Goal: Task Accomplishment & Management: Use online tool/utility

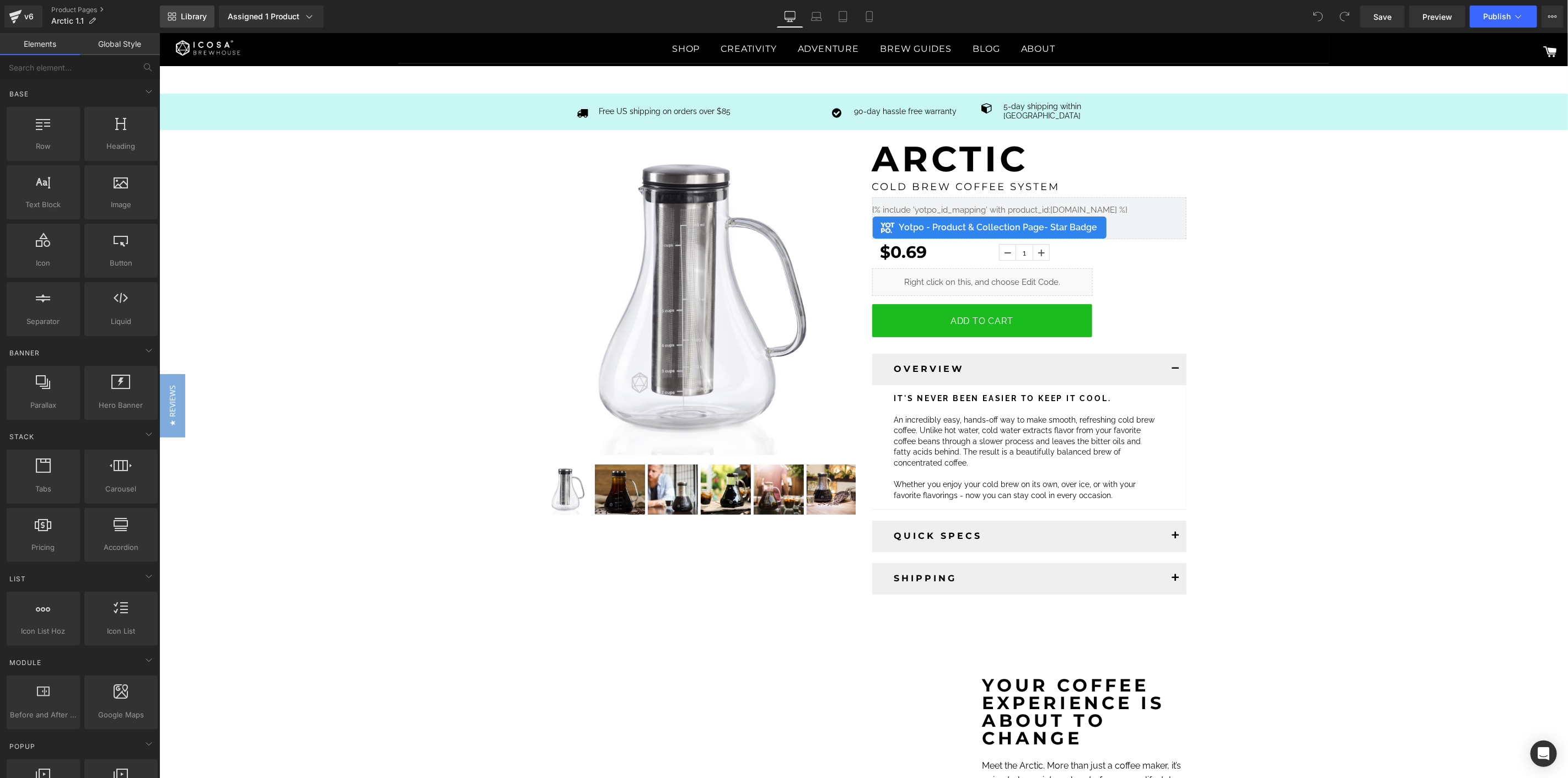
click at [196, 23] on link "Library" at bounding box center [187, 16] width 54 height 22
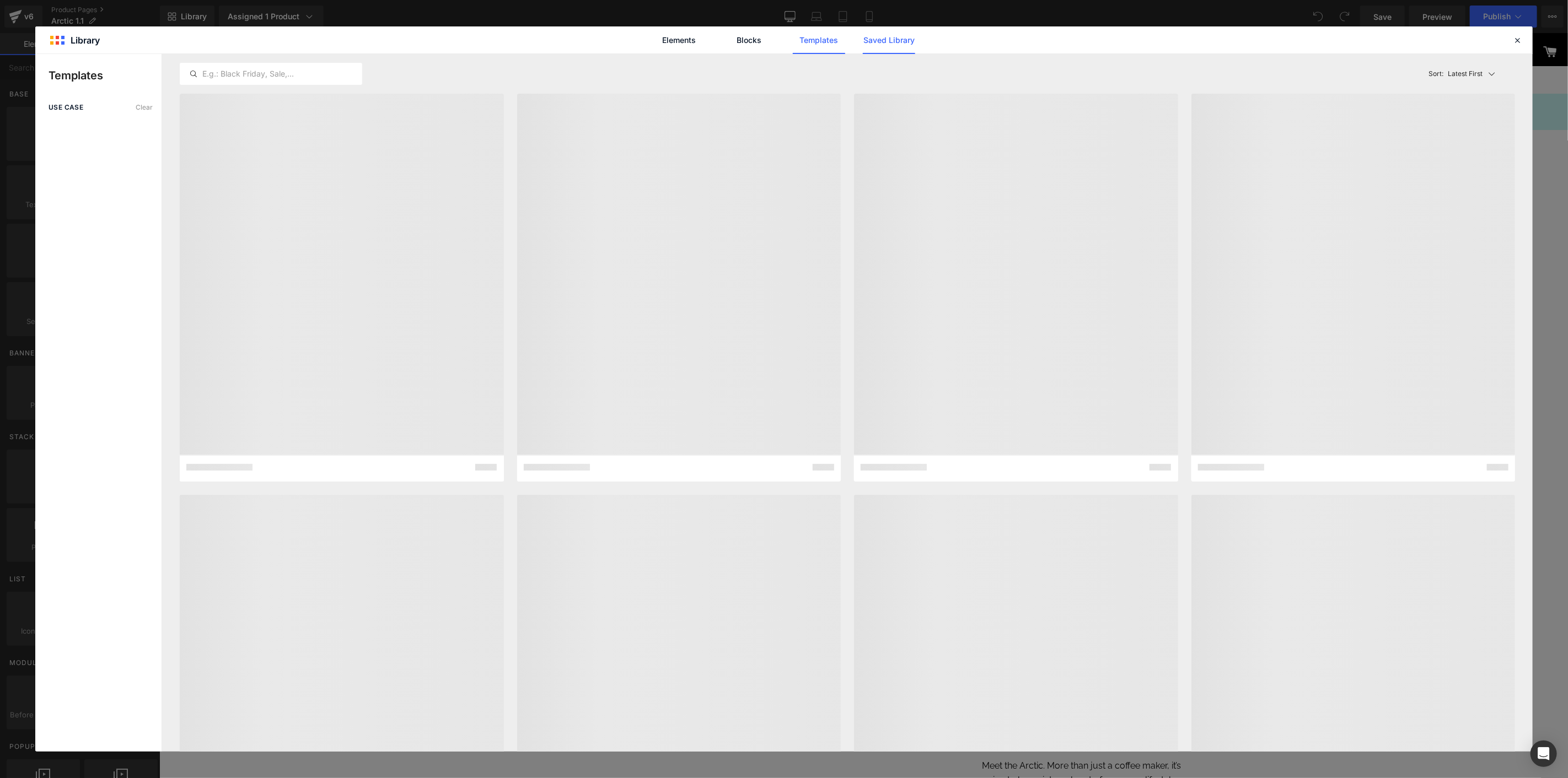
click at [882, 47] on link "Saved Library" at bounding box center [889, 41] width 53 height 28
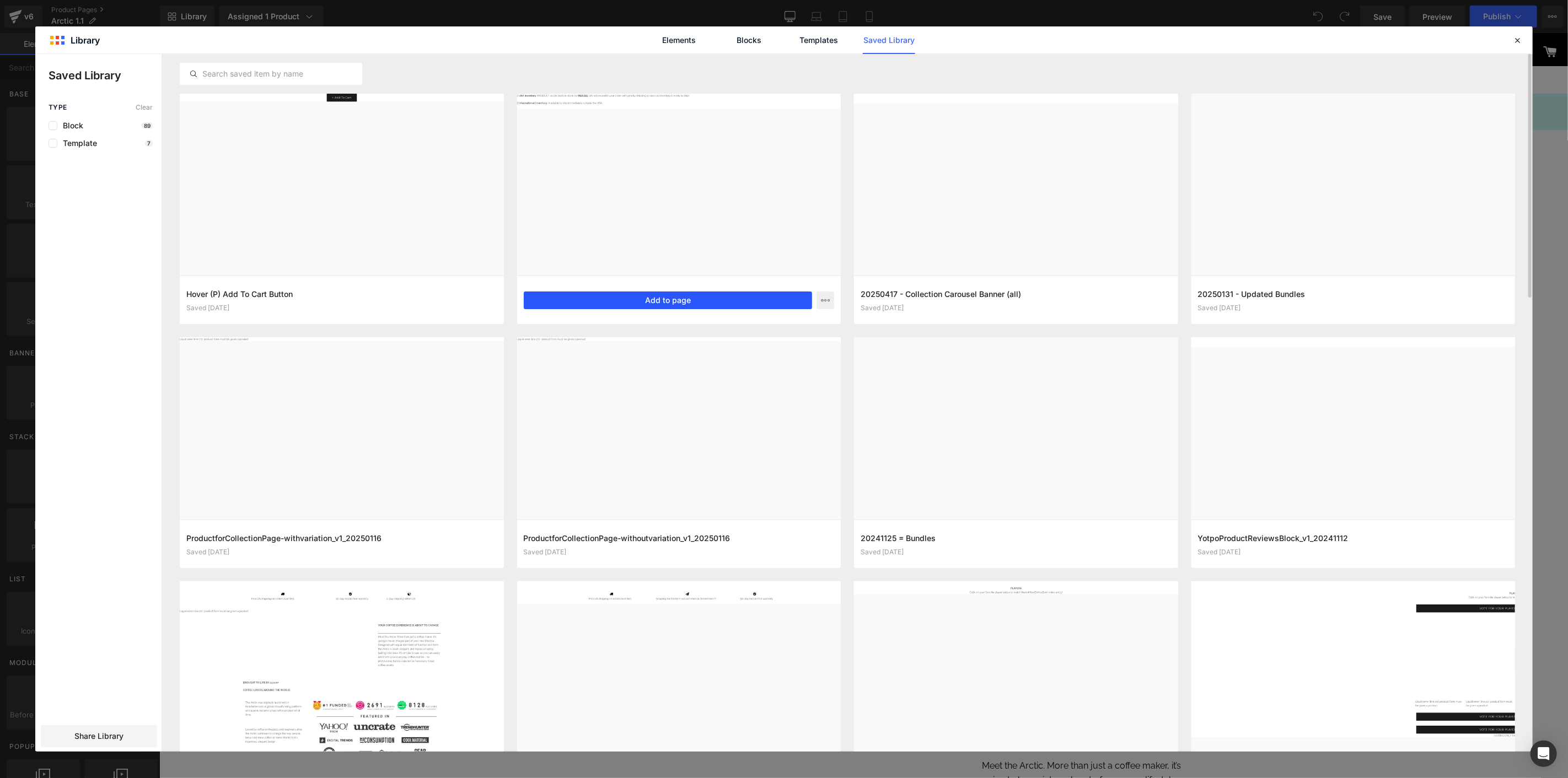
click at [681, 297] on button "Add to page" at bounding box center [668, 300] width 289 height 18
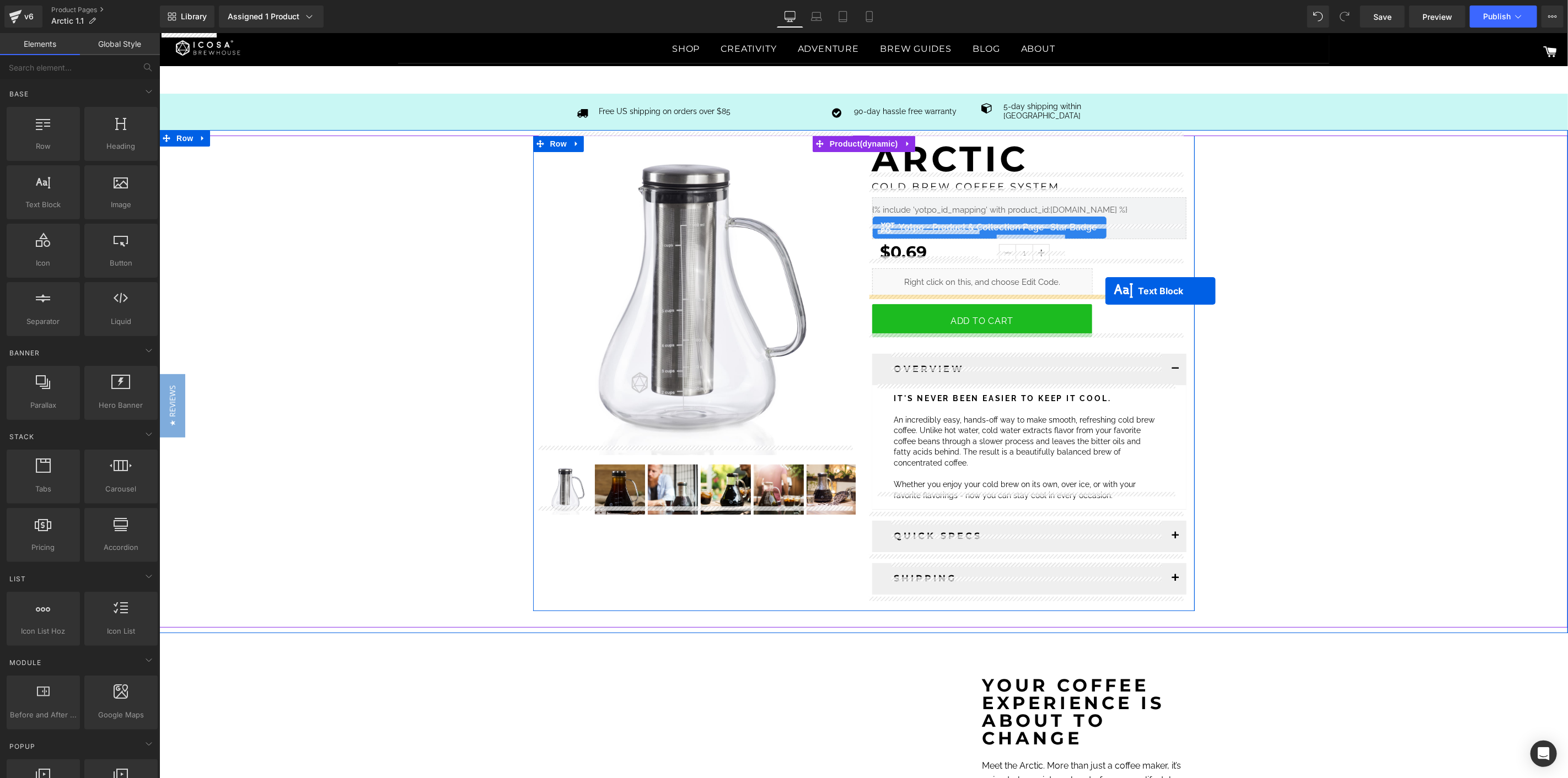
drag, startPoint x: 849, startPoint y: 487, endPoint x: 1105, endPoint y: 290, distance: 323.0
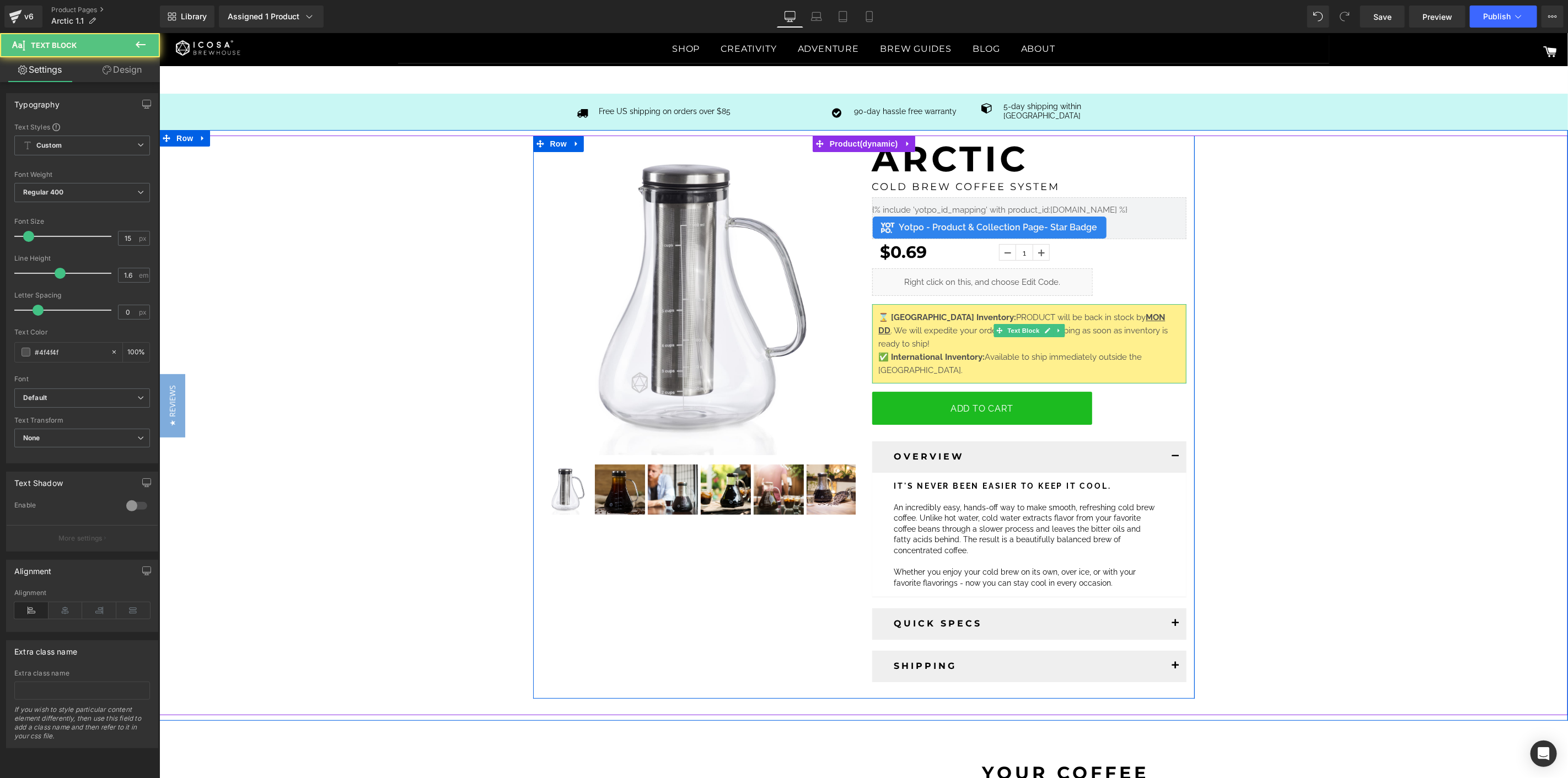
click at [1016, 312] on span "PRODUCT will be back in stock by" at bounding box center [1080, 316] width 129 height 10
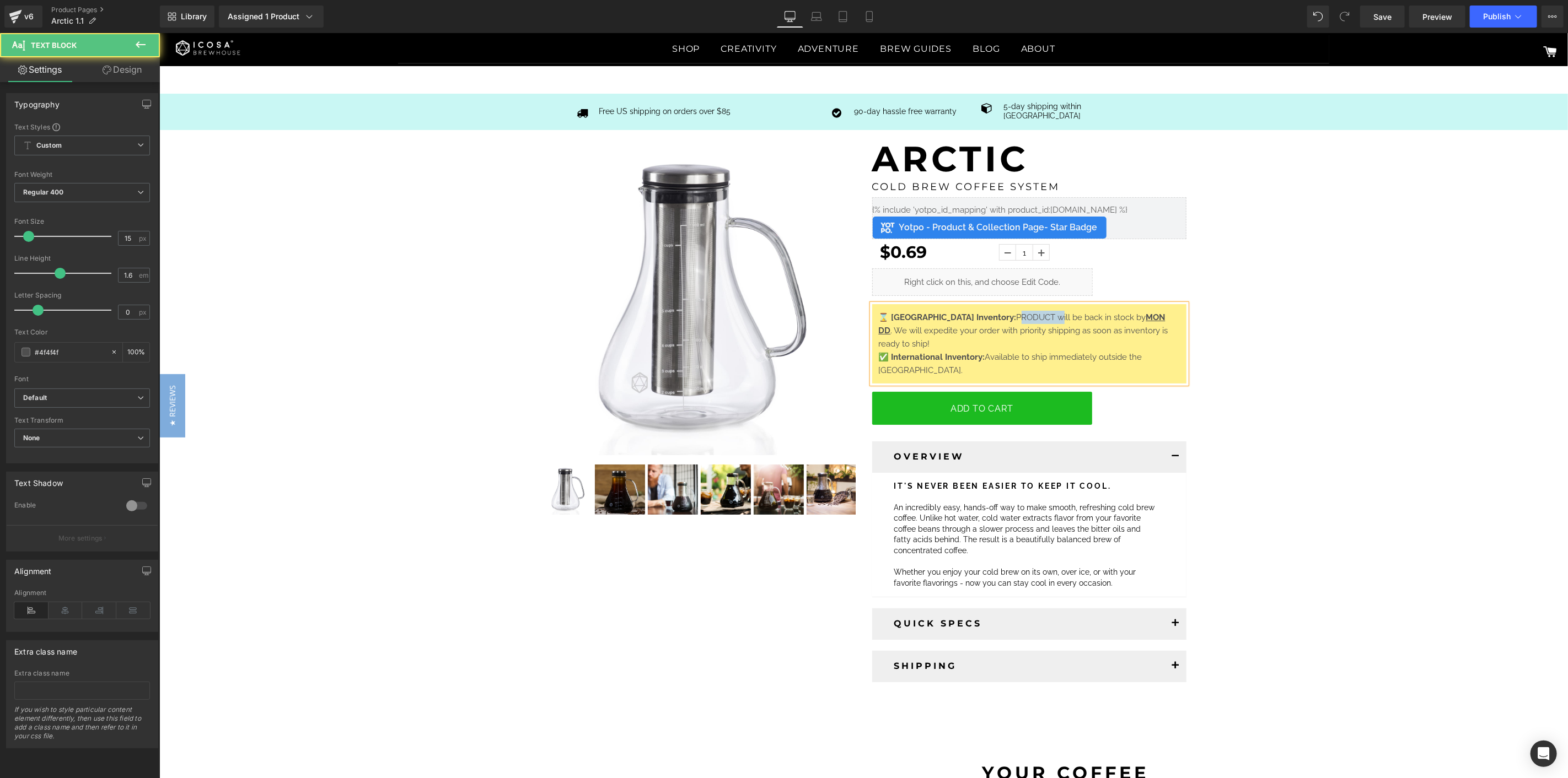
click at [1016, 312] on span "PRODUCT will be back in stock by" at bounding box center [1080, 316] width 129 height 10
click at [1136, 312] on u "MON DD" at bounding box center [1153, 316] width 34 height 10
drag, startPoint x: 1100, startPoint y: 310, endPoint x: 1069, endPoint y: 306, distance: 31.3
click at [1069, 310] on p "⌛ USA Inventory: ARCTIC will be back in stock by MON DD . We will expedite your…" at bounding box center [1029, 330] width 301 height 40
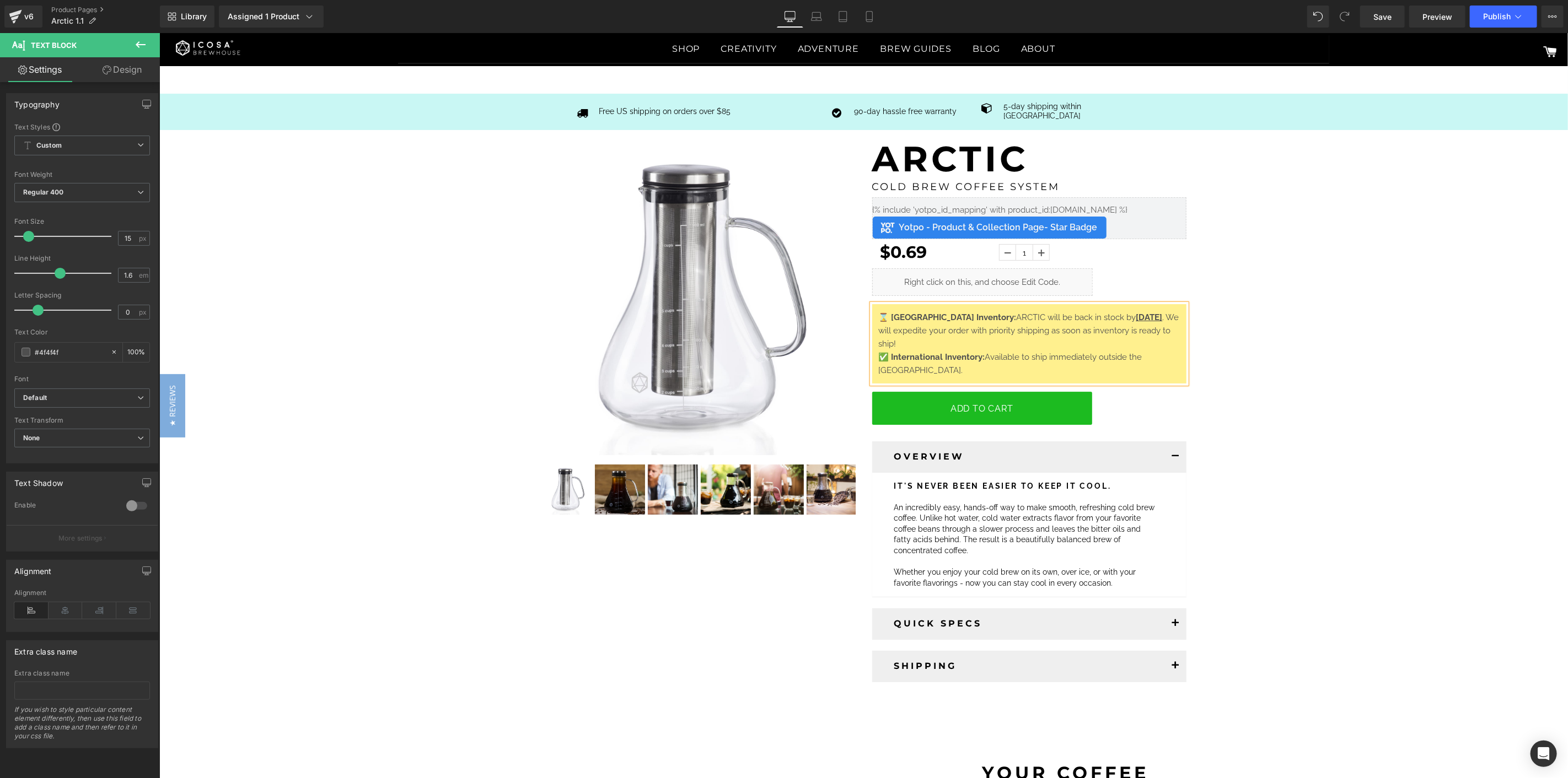
click at [1411, 388] on div "(P) Image ‹" at bounding box center [863, 417] width 1409 height 563
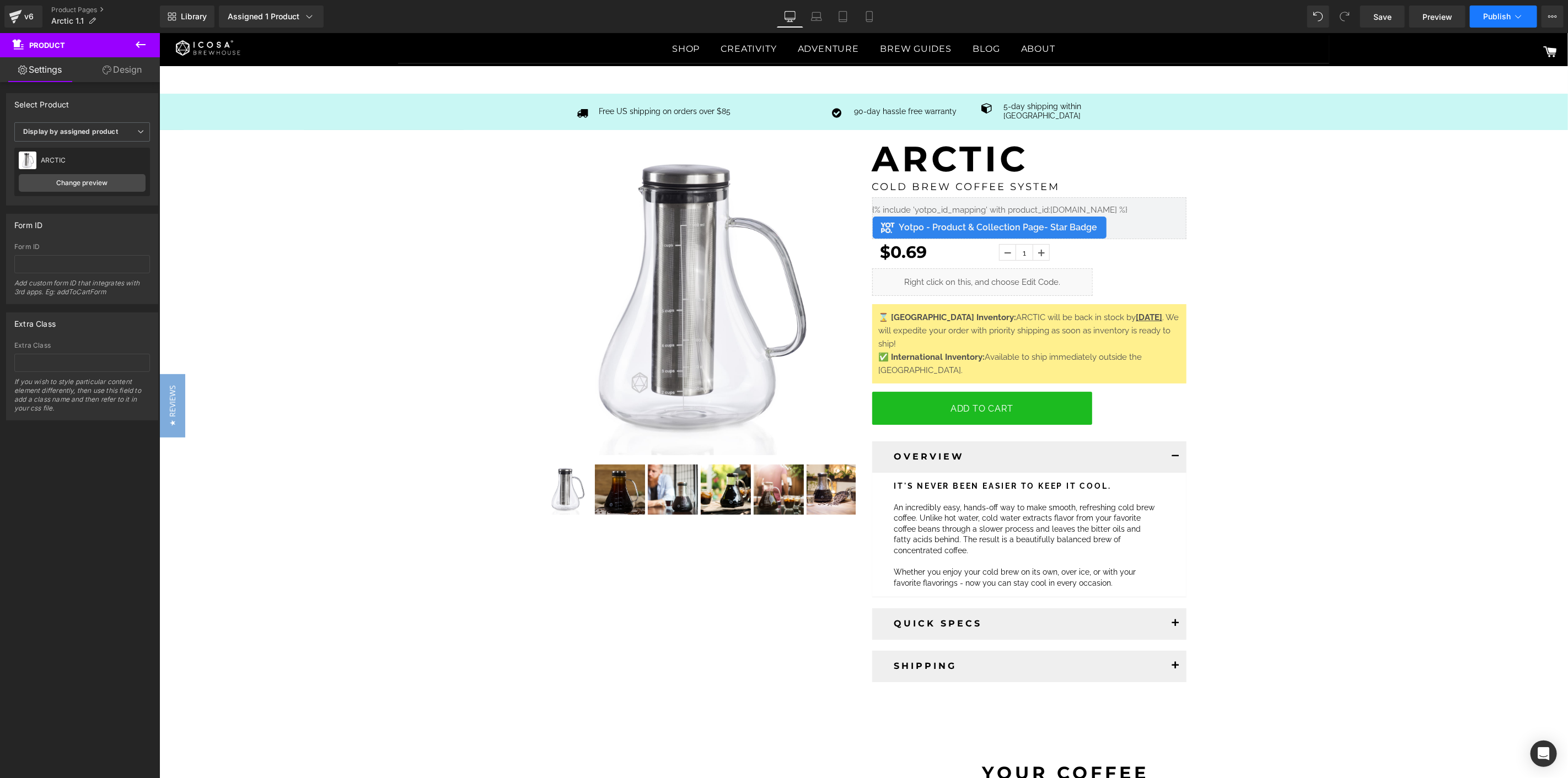
click at [1411, 24] on button "Publish" at bounding box center [1504, 16] width 67 height 22
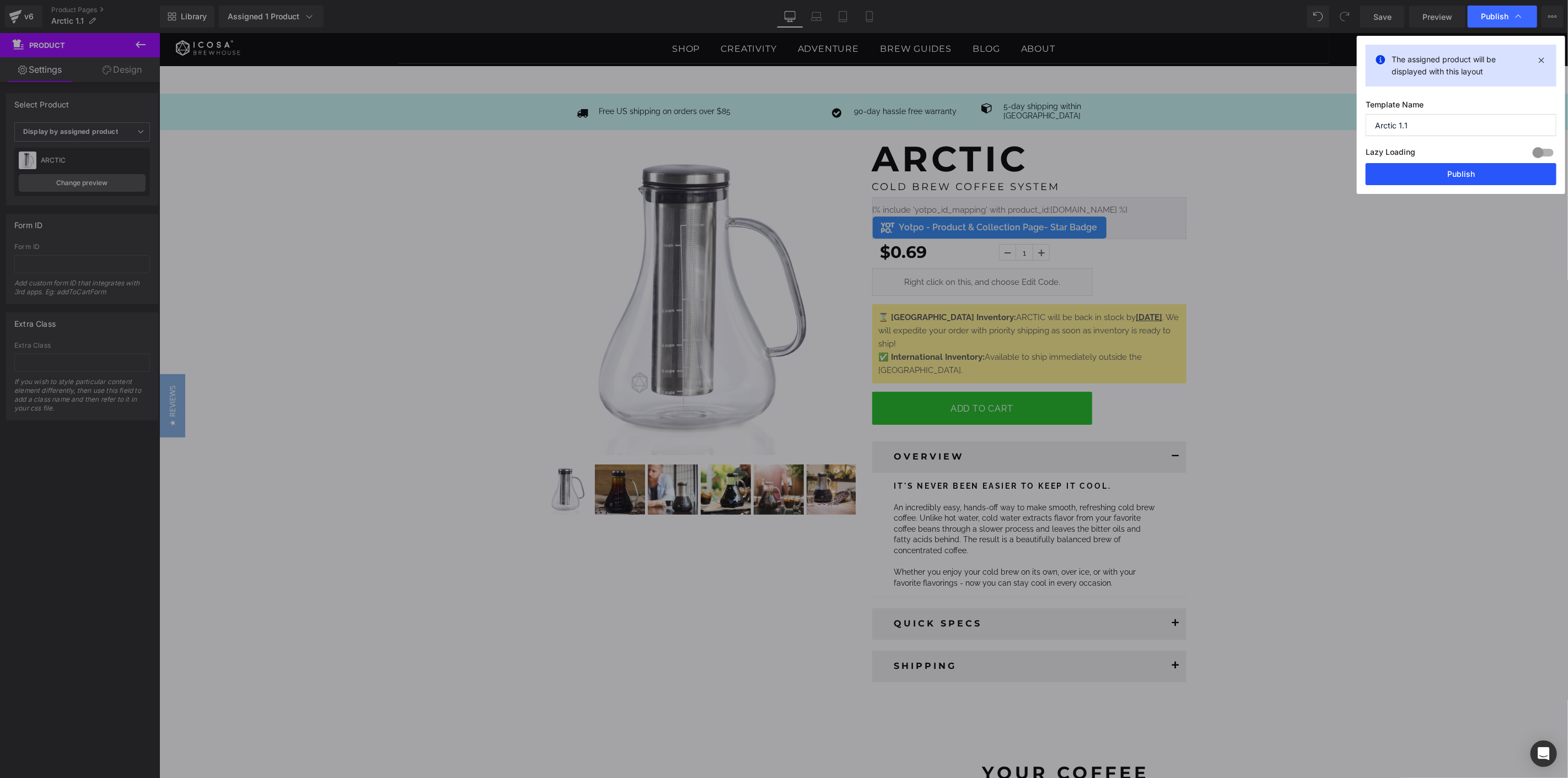
click at [0, 0] on button "Publish" at bounding box center [0, 0] width 0 height 0
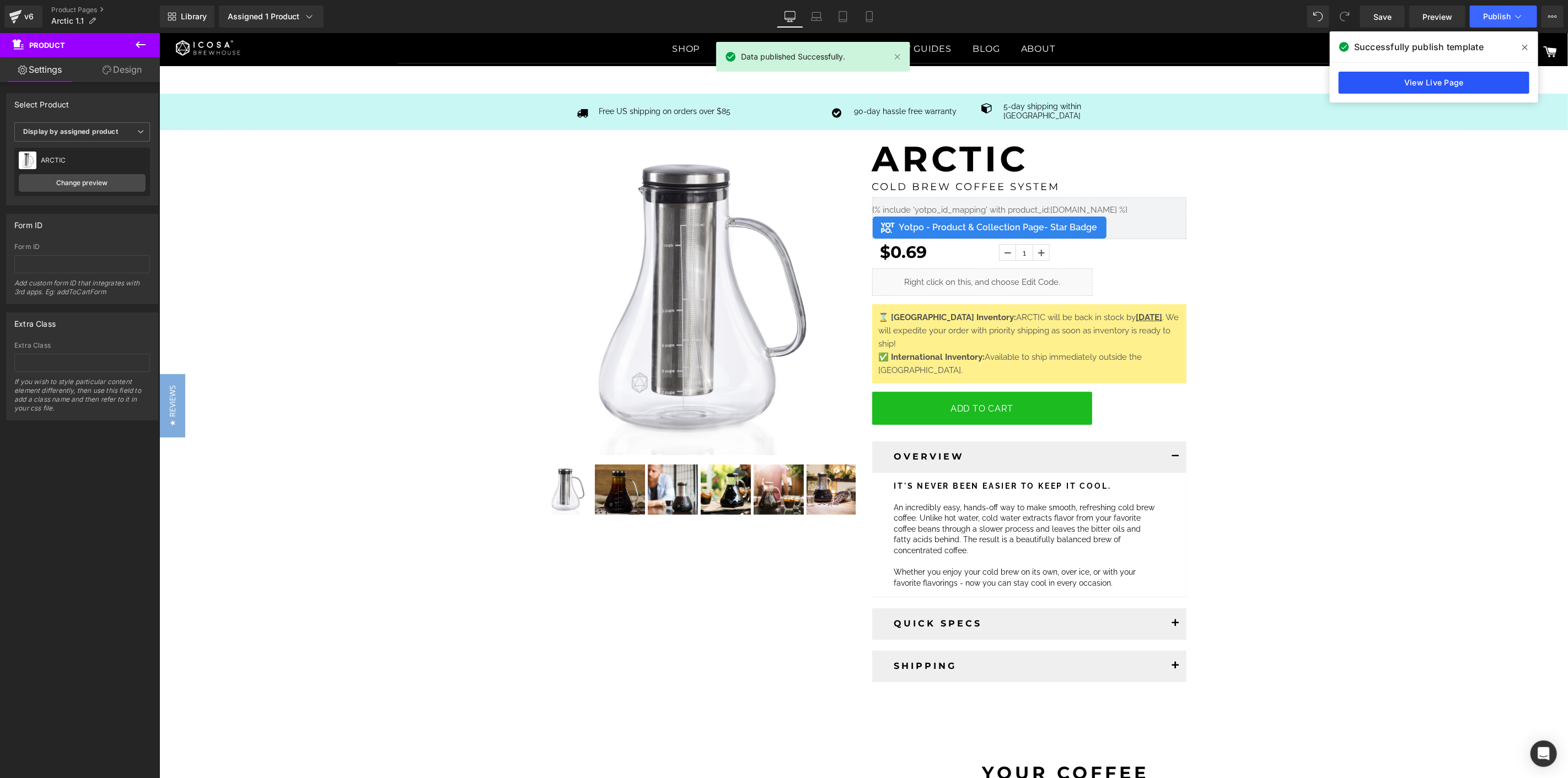
click at [0, 0] on link "View Live Page" at bounding box center [0, 0] width 0 height 0
click at [96, 7] on link "Product Pages" at bounding box center [106, 10] width 109 height 9
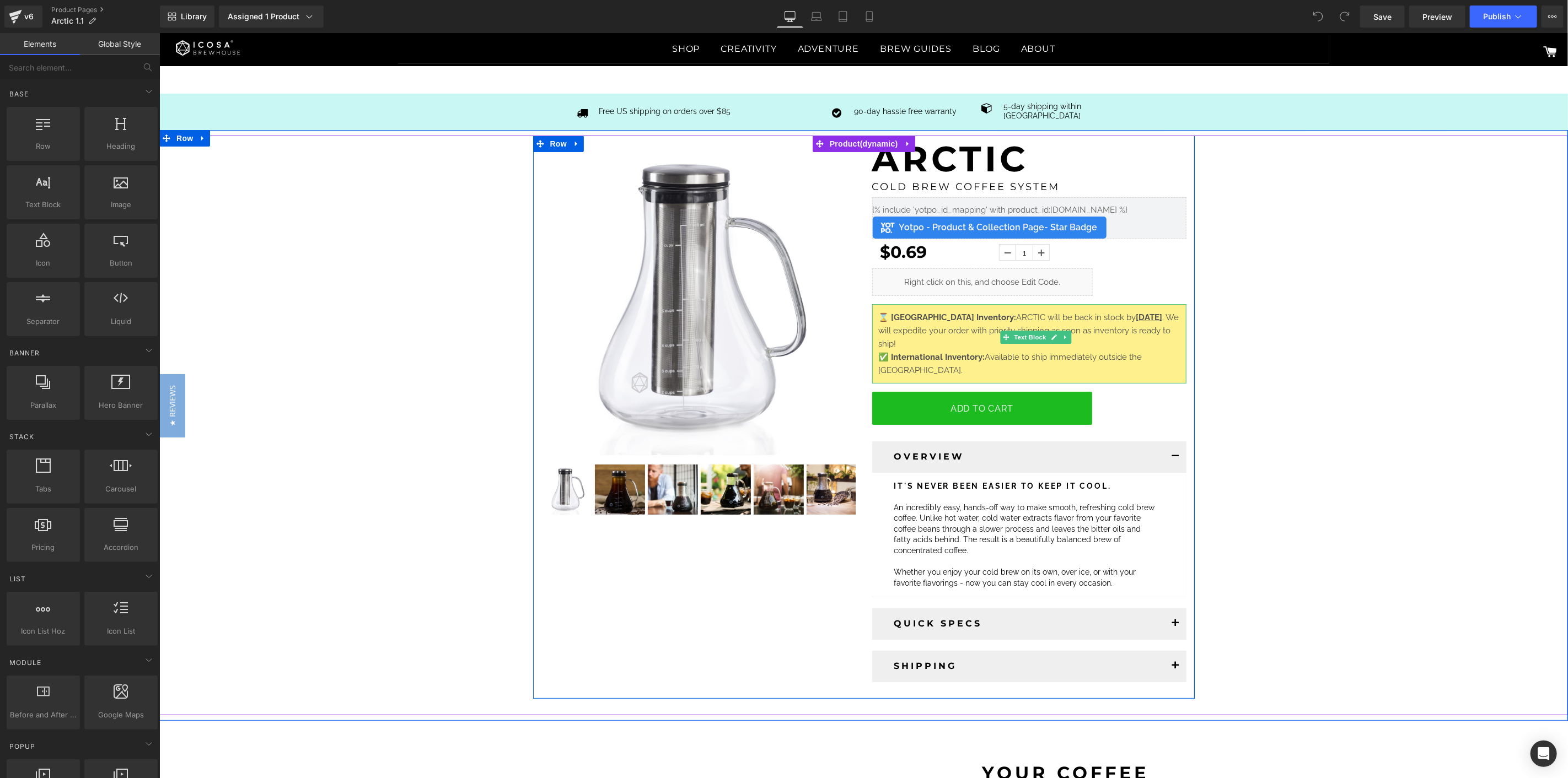
click at [973, 321] on span ". We will expedite your order with priority shipping as soon as inventory is re…" at bounding box center [1028, 330] width 300 height 37
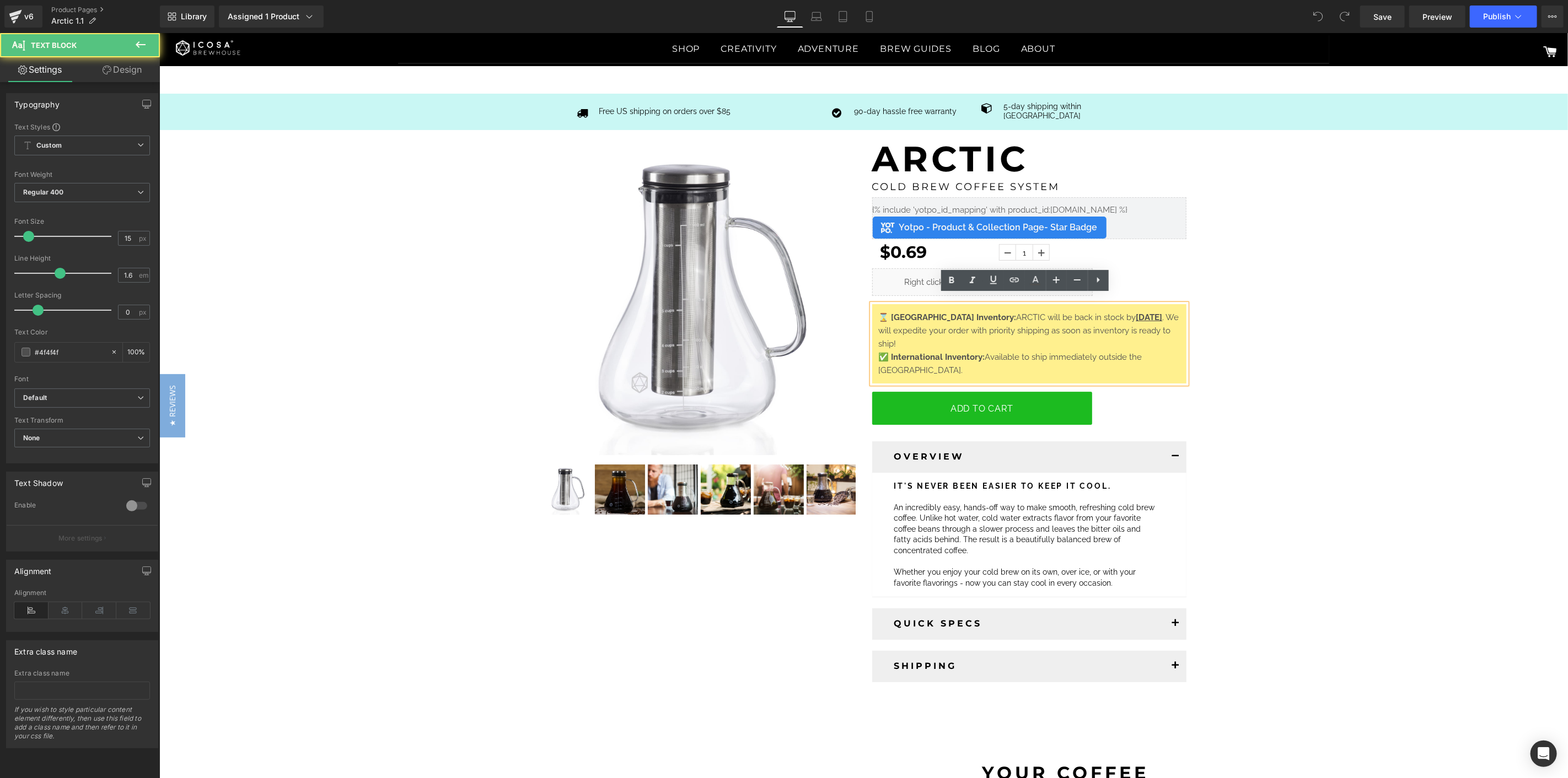
click at [1136, 312] on u "[DATE]" at bounding box center [1149, 316] width 27 height 10
click at [1336, 321] on div "(P) Image ‹ ›" at bounding box center [863, 417] width 1409 height 563
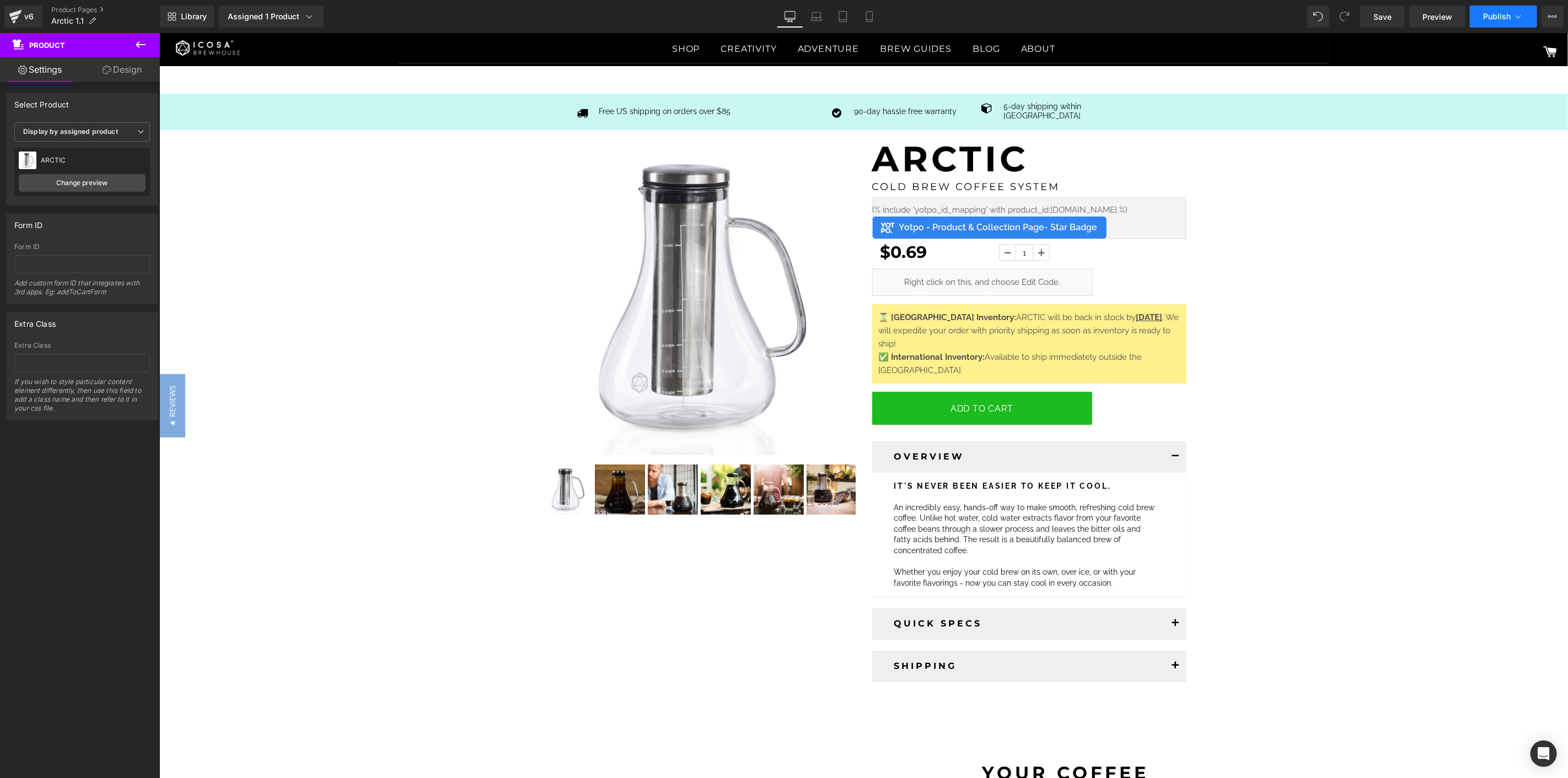
click at [1509, 21] on button "Publish" at bounding box center [1504, 16] width 67 height 22
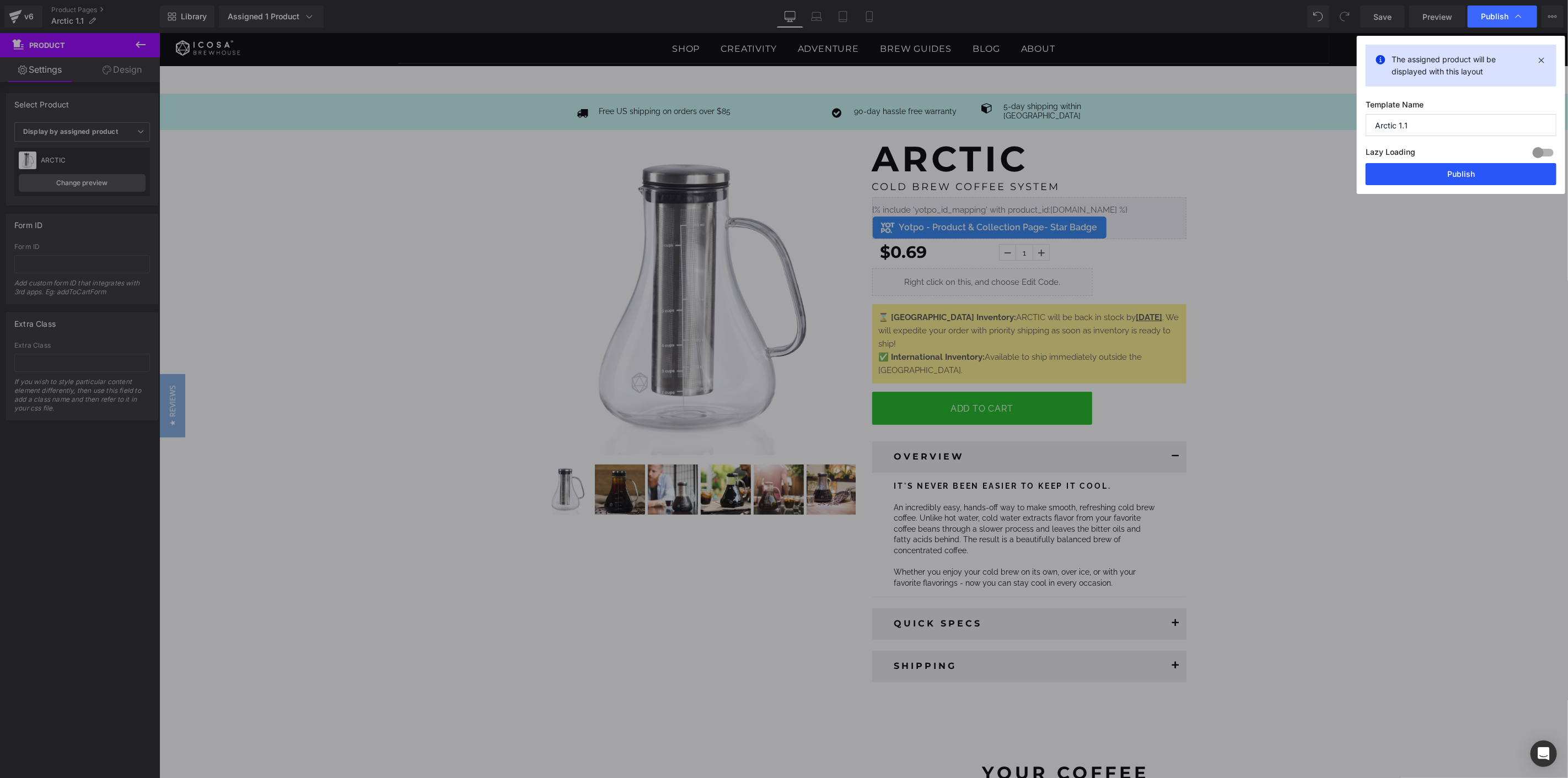
click at [0, 0] on button "Publish" at bounding box center [0, 0] width 0 height 0
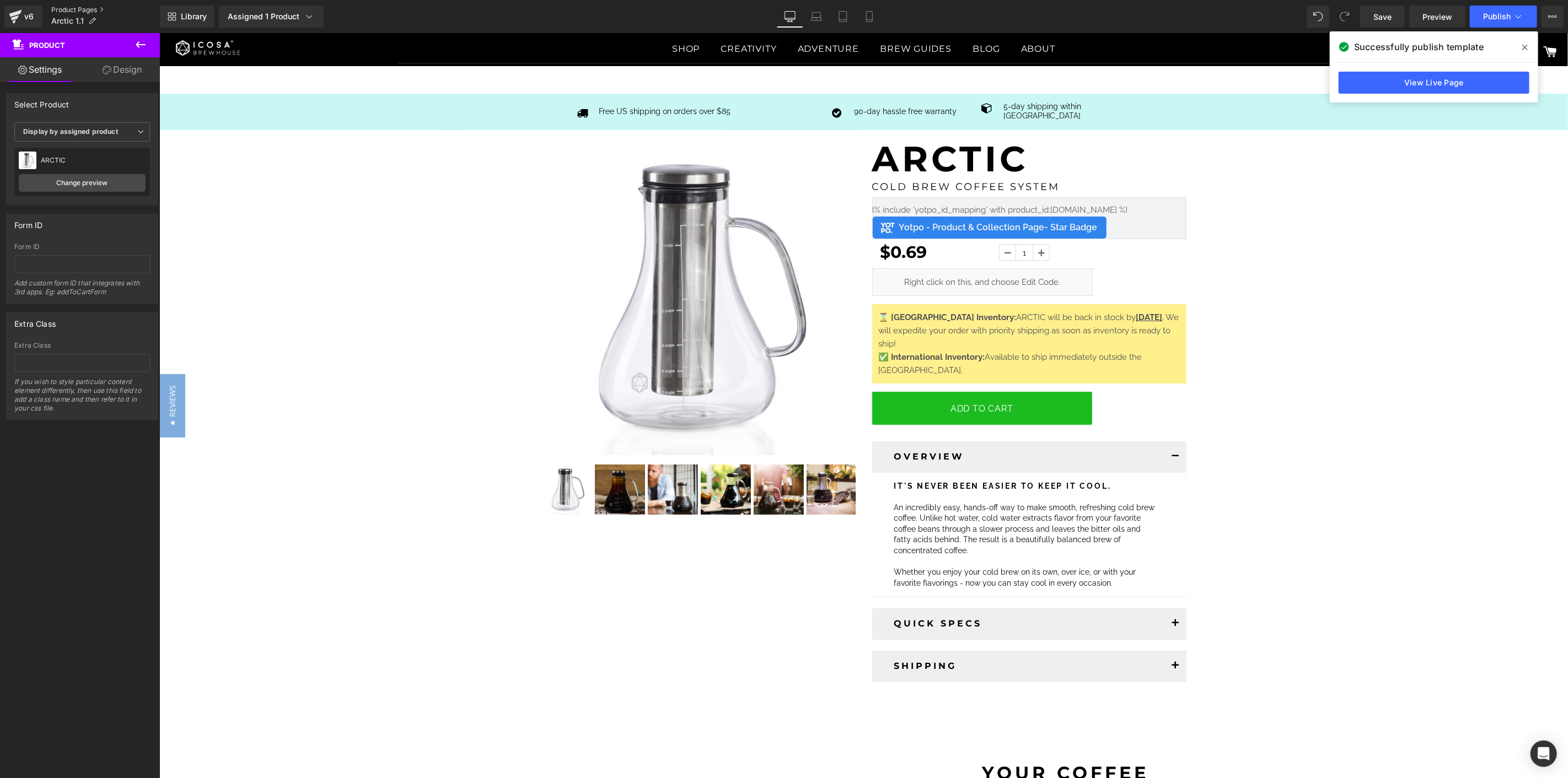
click at [85, 11] on link "Product Pages" at bounding box center [106, 10] width 109 height 9
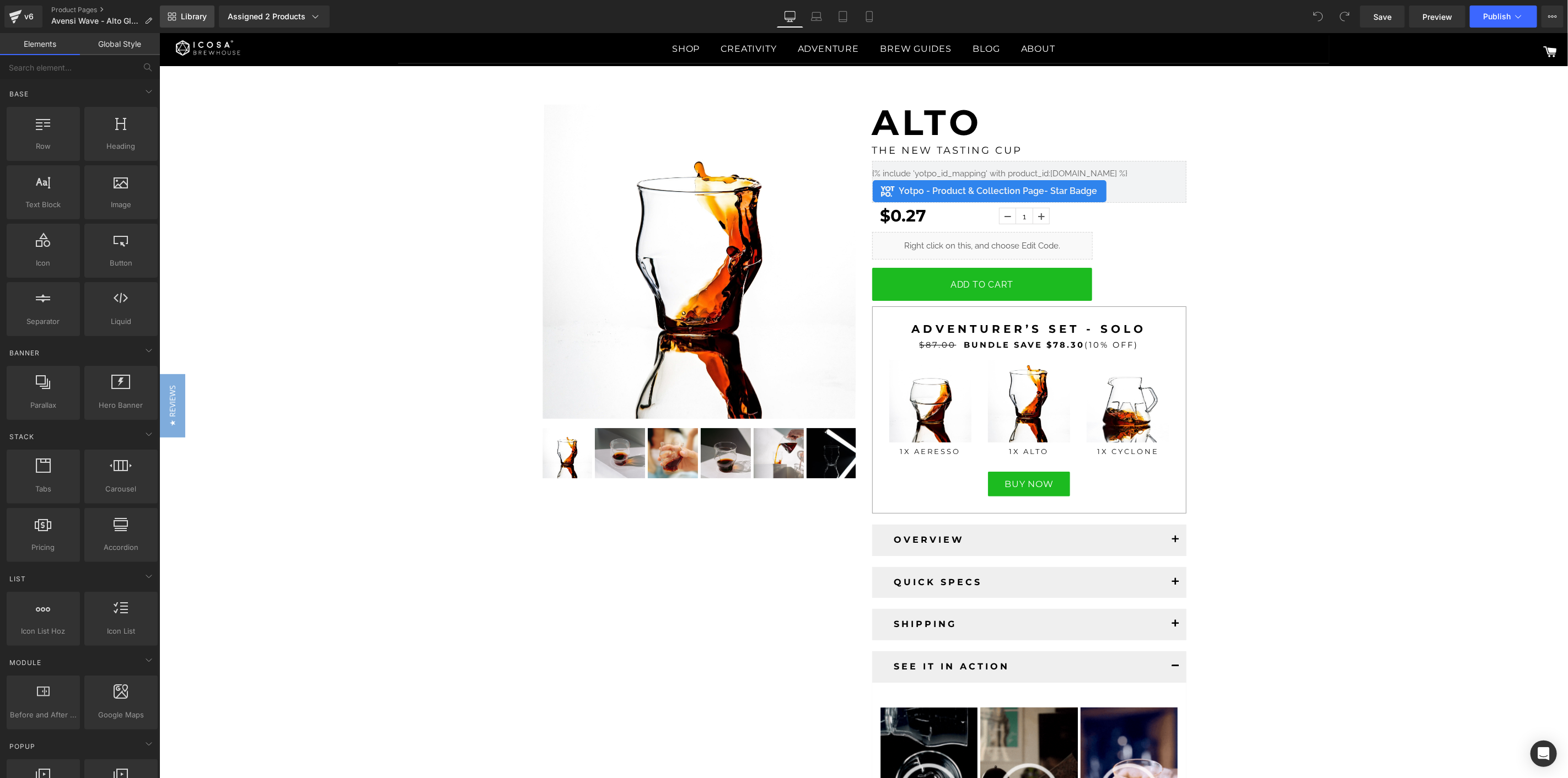
click at [173, 17] on icon at bounding box center [172, 17] width 9 height 9
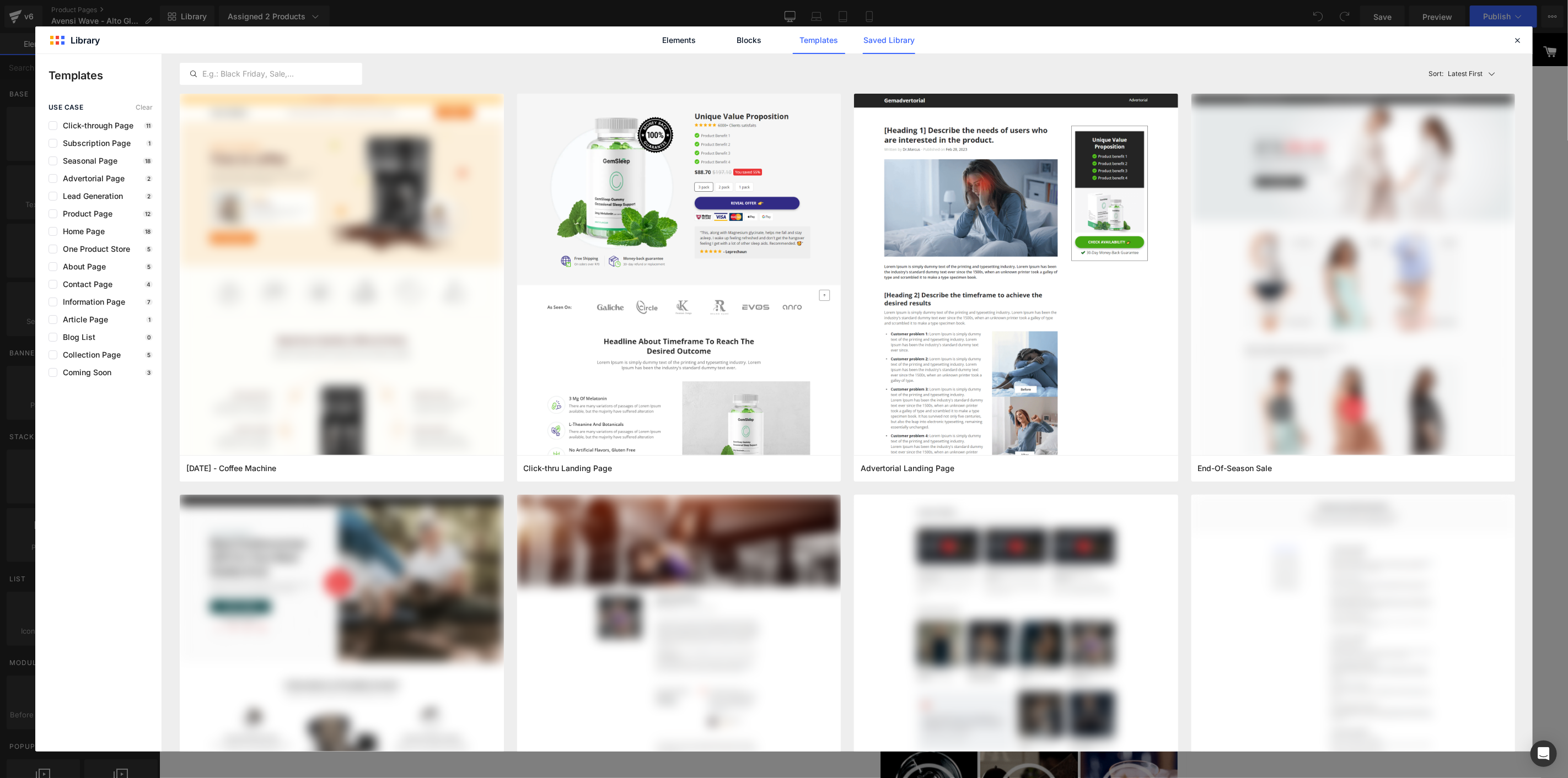
click at [901, 31] on link "Saved Library" at bounding box center [889, 41] width 53 height 28
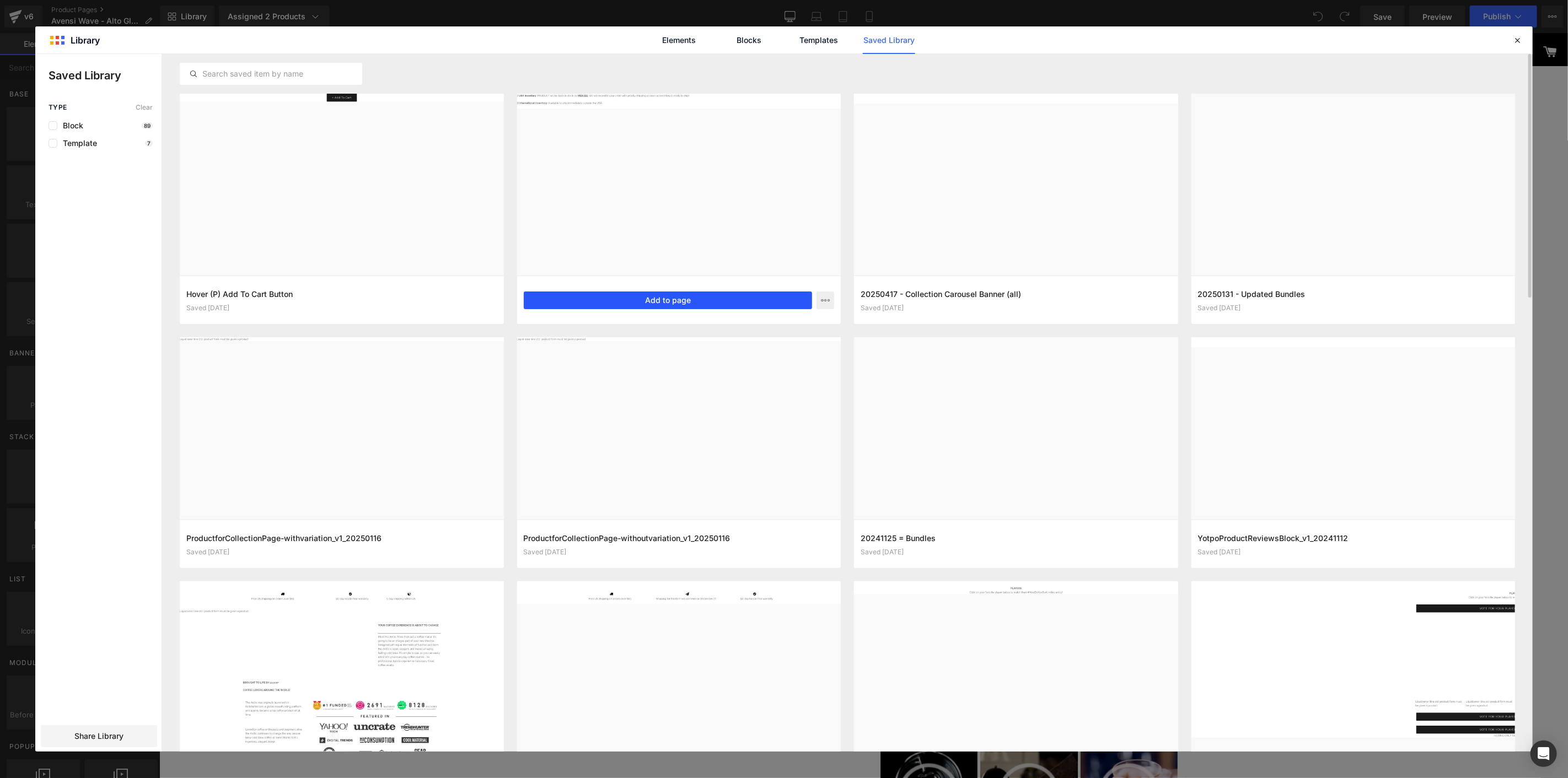
click at [670, 301] on button "Add to page" at bounding box center [668, 300] width 289 height 18
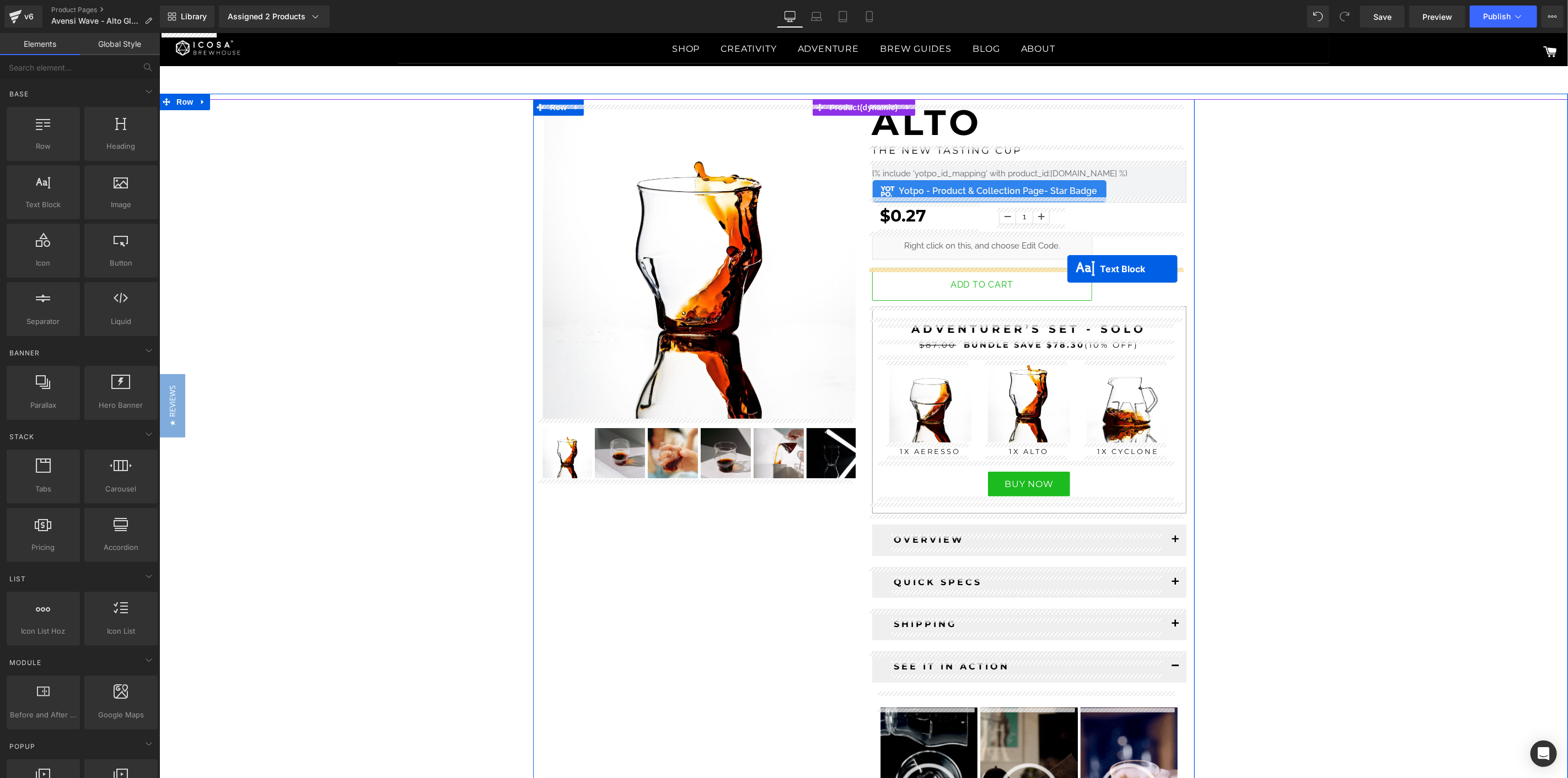
drag, startPoint x: 863, startPoint y: 491, endPoint x: 1066, endPoint y: 268, distance: 301.6
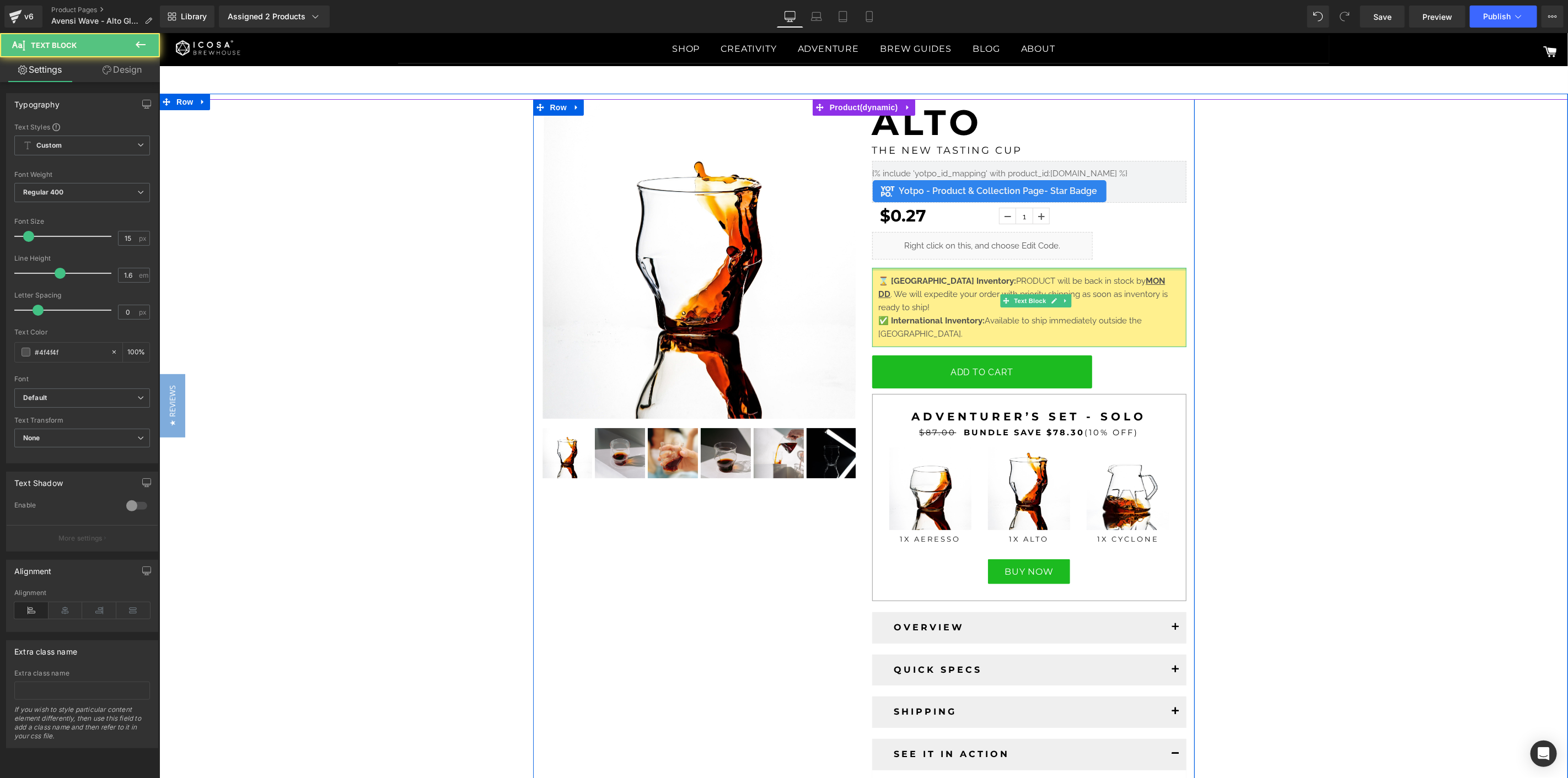
click at [1016, 280] on span "PRODUCT will be back in stock by" at bounding box center [1080, 280] width 129 height 10
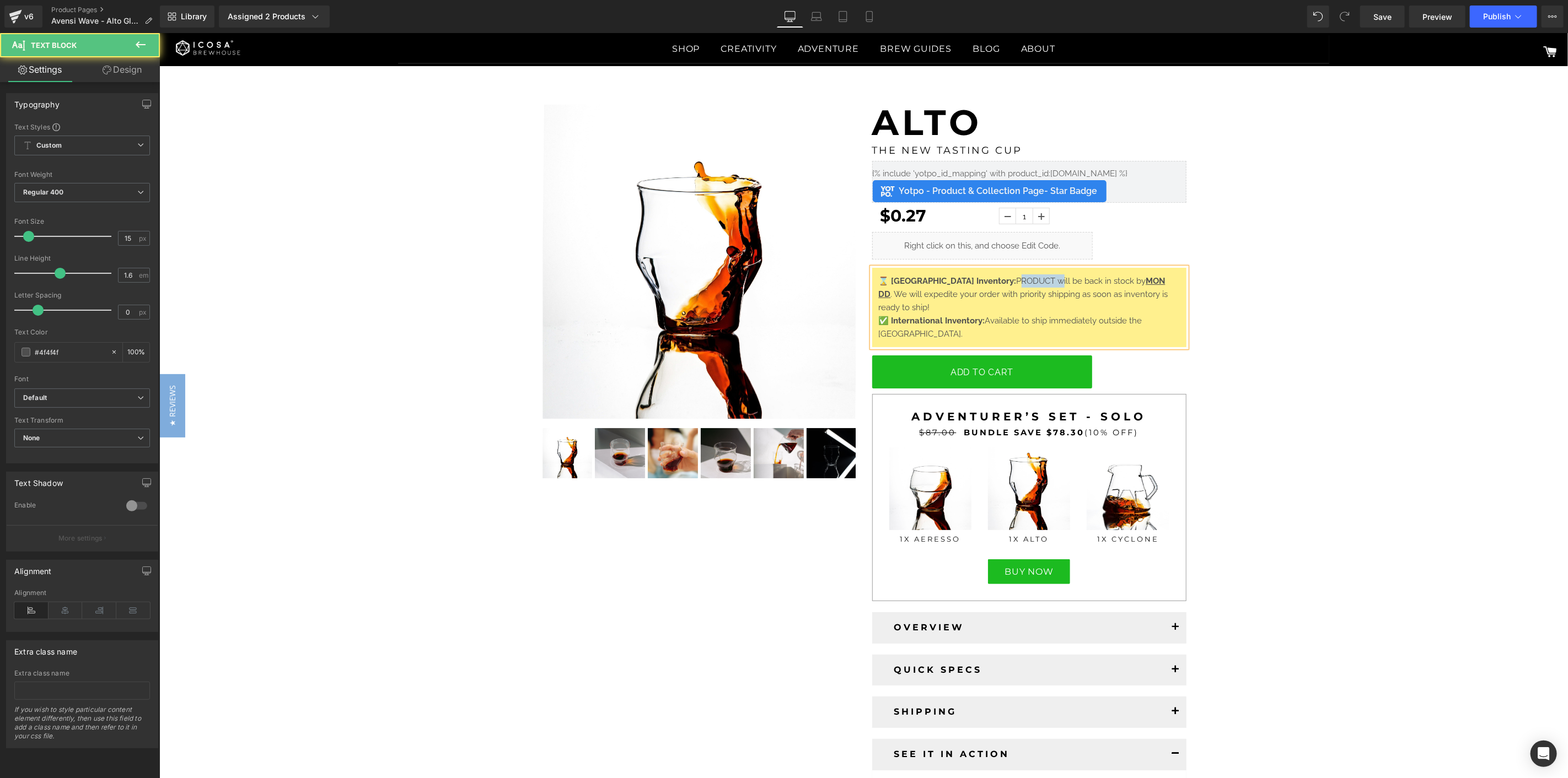
click at [1016, 280] on span "PRODUCT will be back in stock by" at bounding box center [1080, 280] width 129 height 10
drag, startPoint x: 1086, startPoint y: 280, endPoint x: 1056, endPoint y: 284, distance: 30.3
click at [1056, 284] on p "⌛ [GEOGRAPHIC_DATA] Inventory: Alto will be back in stock by MON DD . We will e…" at bounding box center [1029, 293] width 301 height 40
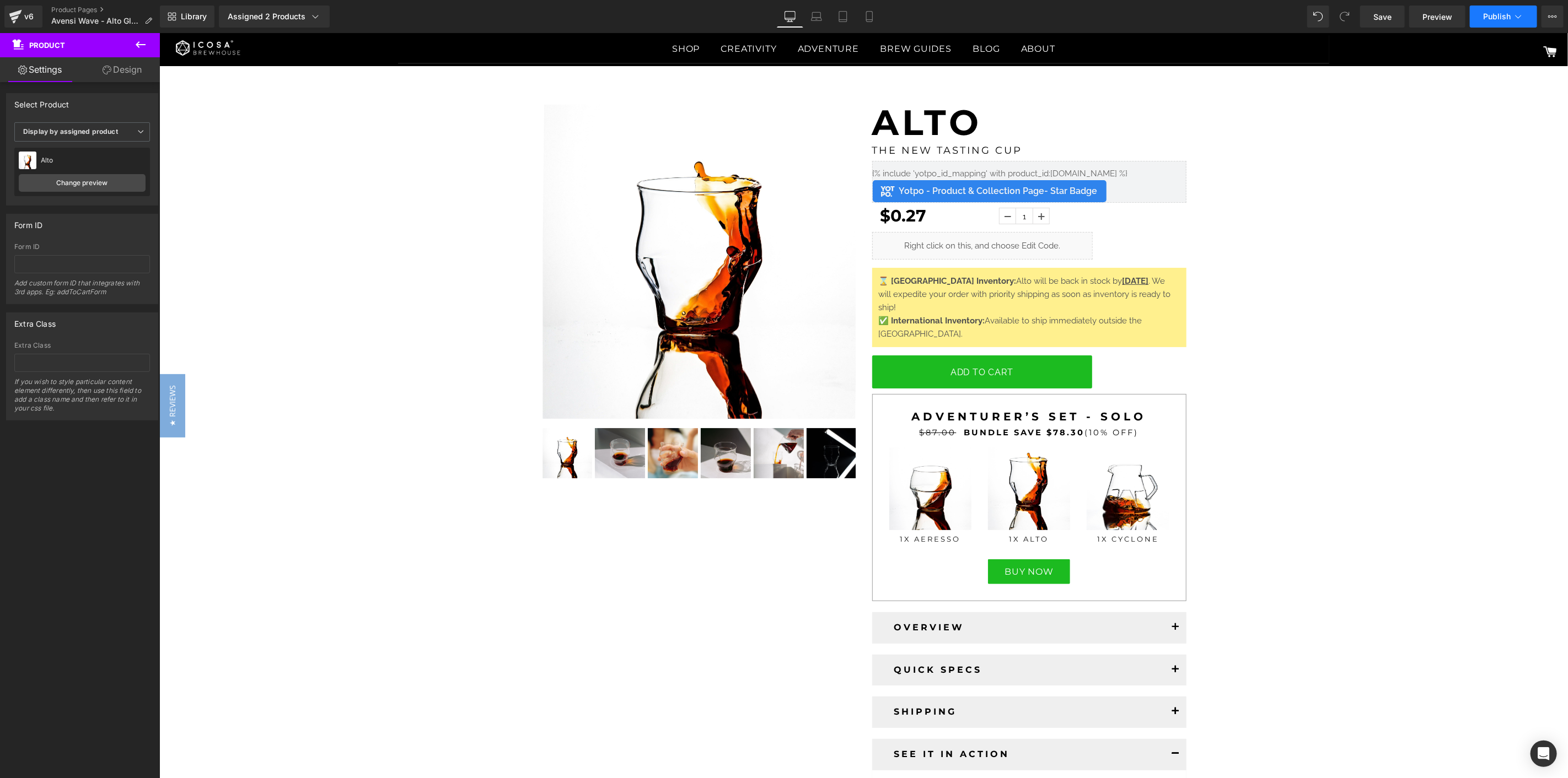
click at [1501, 23] on button "Publish" at bounding box center [1504, 16] width 67 height 22
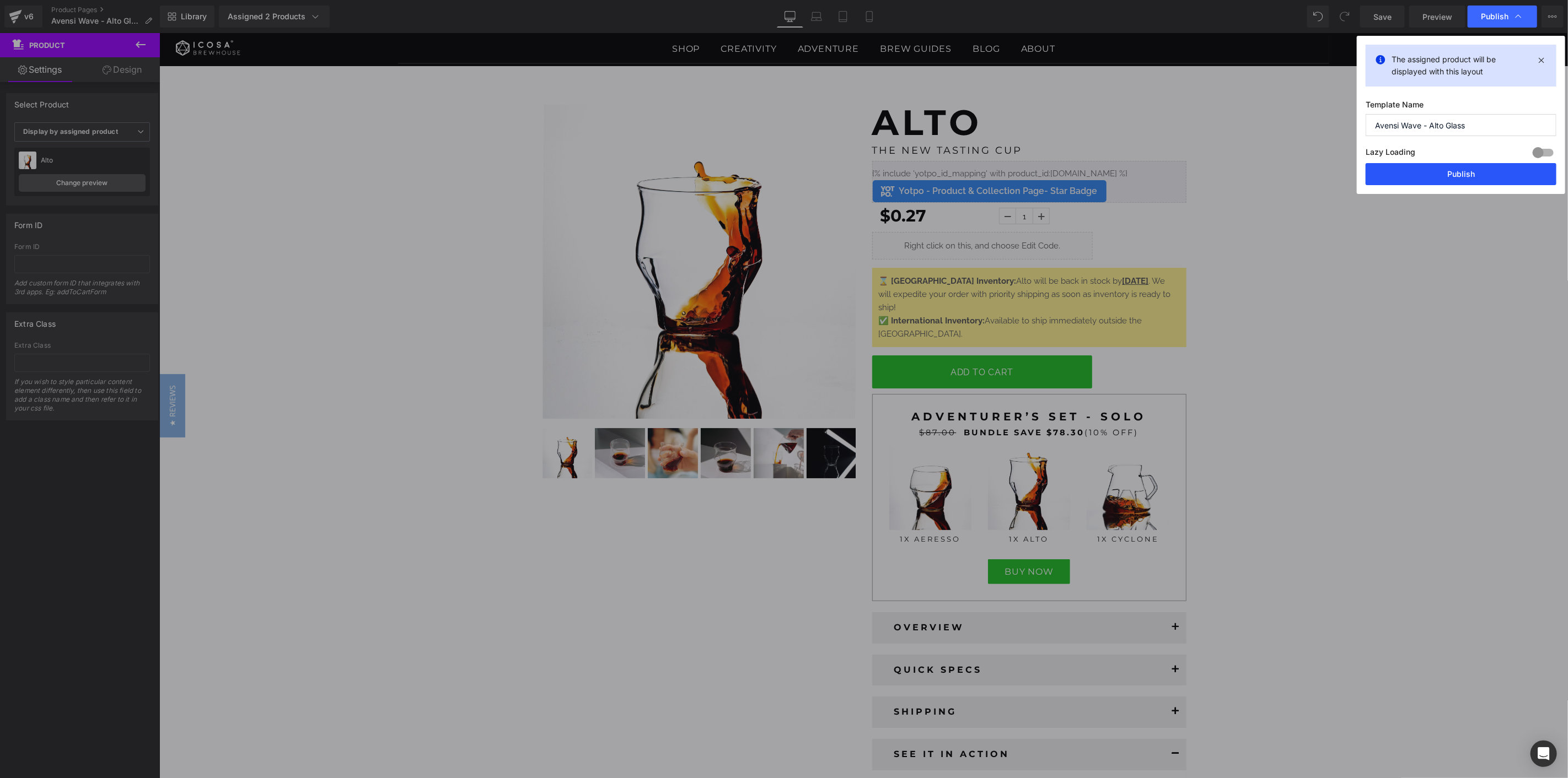
click at [1478, 175] on button "Publish" at bounding box center [1461, 173] width 191 height 22
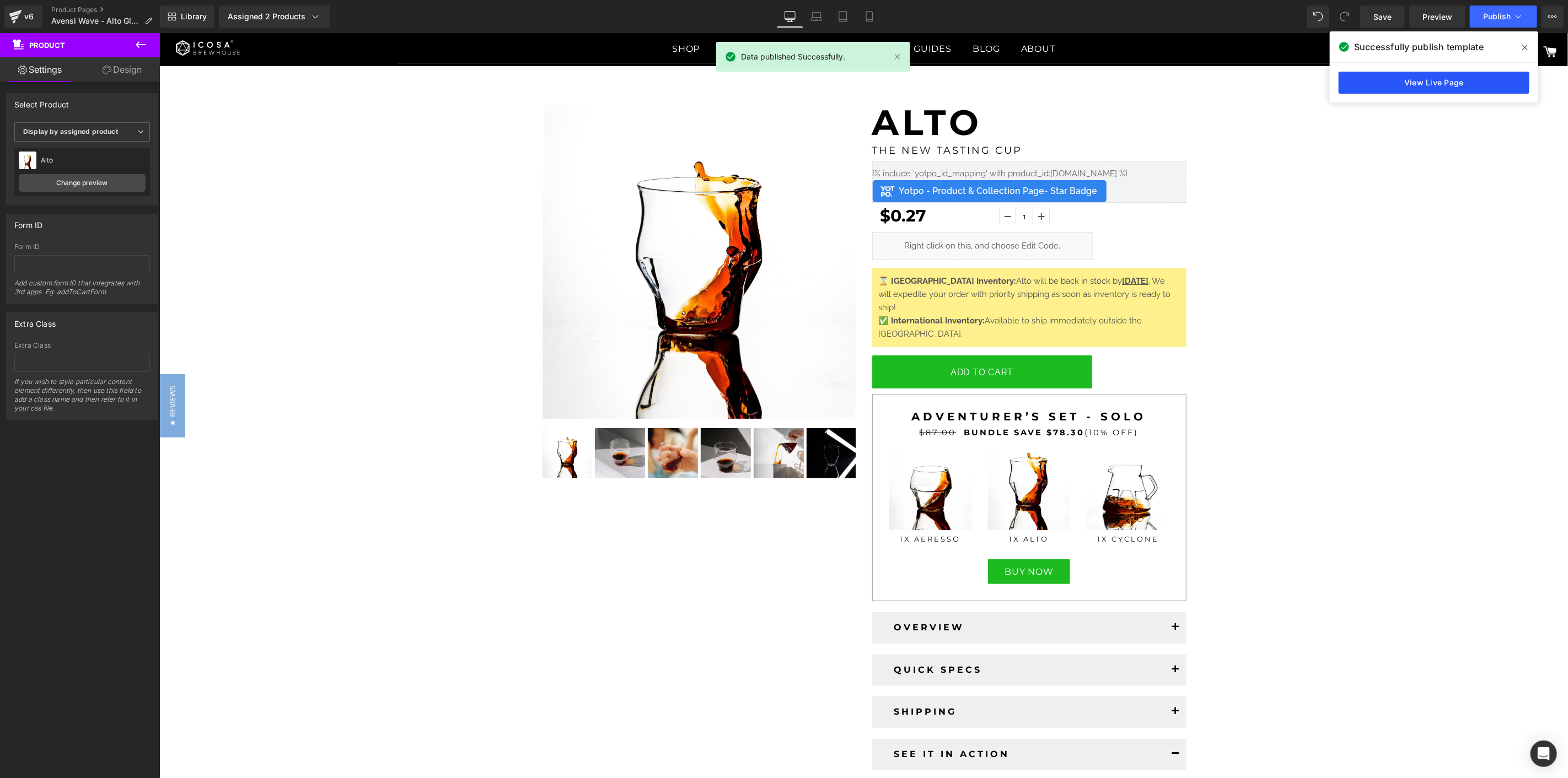
click at [1474, 80] on link "View Live Page" at bounding box center [1434, 83] width 191 height 22
